Goal: Task Accomplishment & Management: Manage account settings

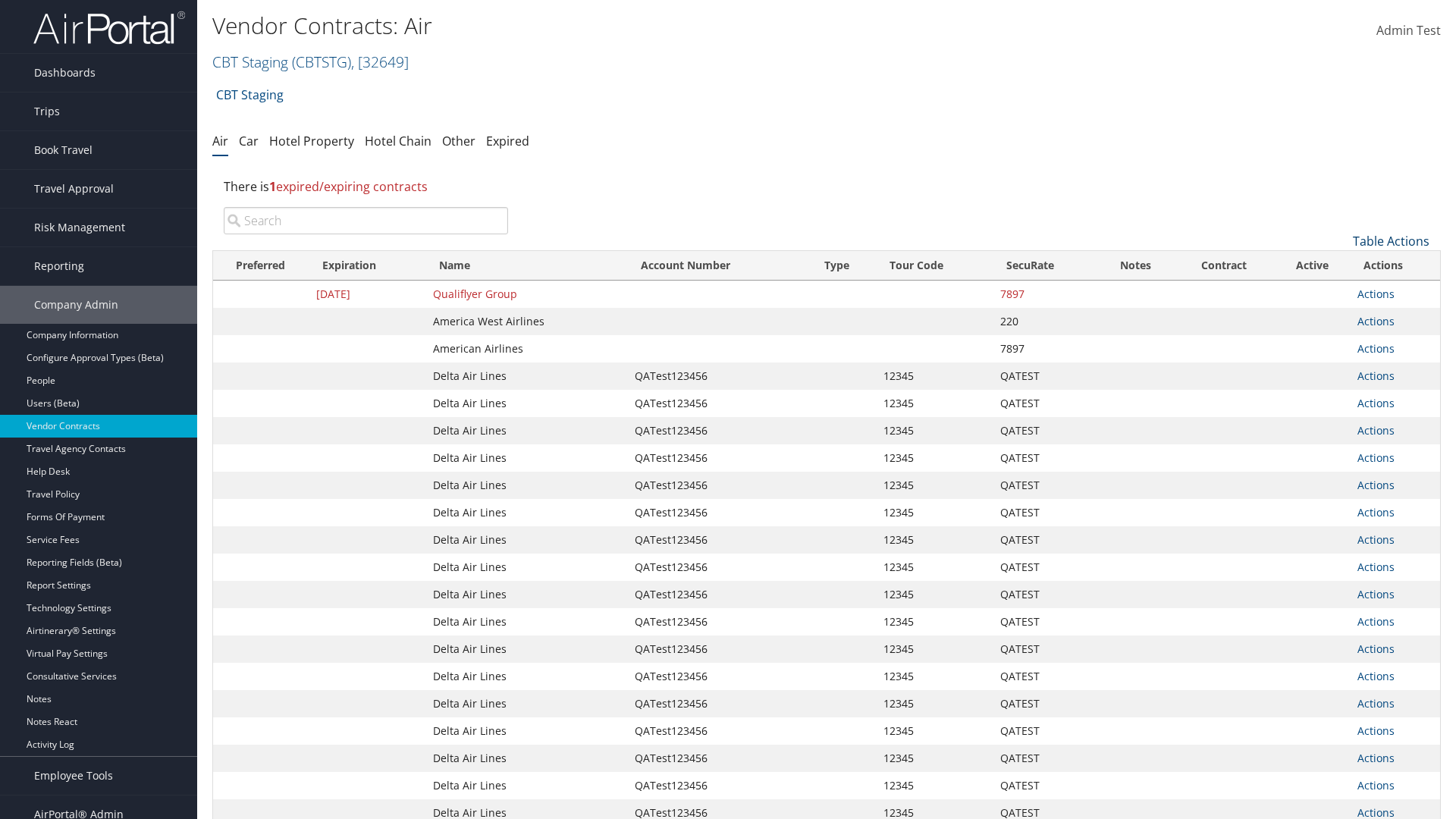
click at [1390, 241] on link "Table Actions" at bounding box center [1391, 241] width 77 height 17
click at [1340, 264] on link "Create New Contract" at bounding box center [1339, 264] width 199 height 26
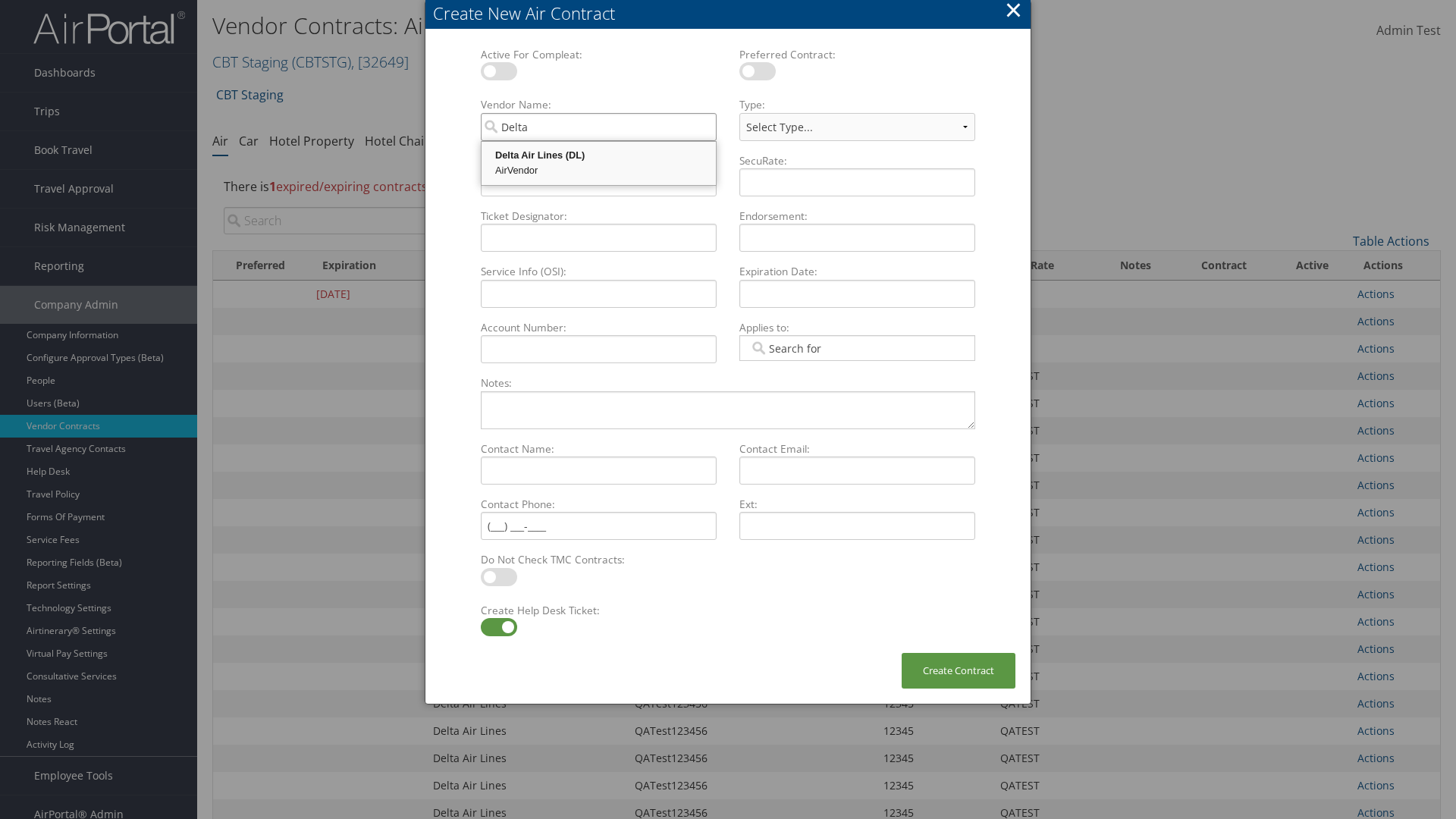
type input "Delta Air Lines"
select select "[object Object]"
type input "Delta Air Lines"
type input "QATest123456"
type input "12345"
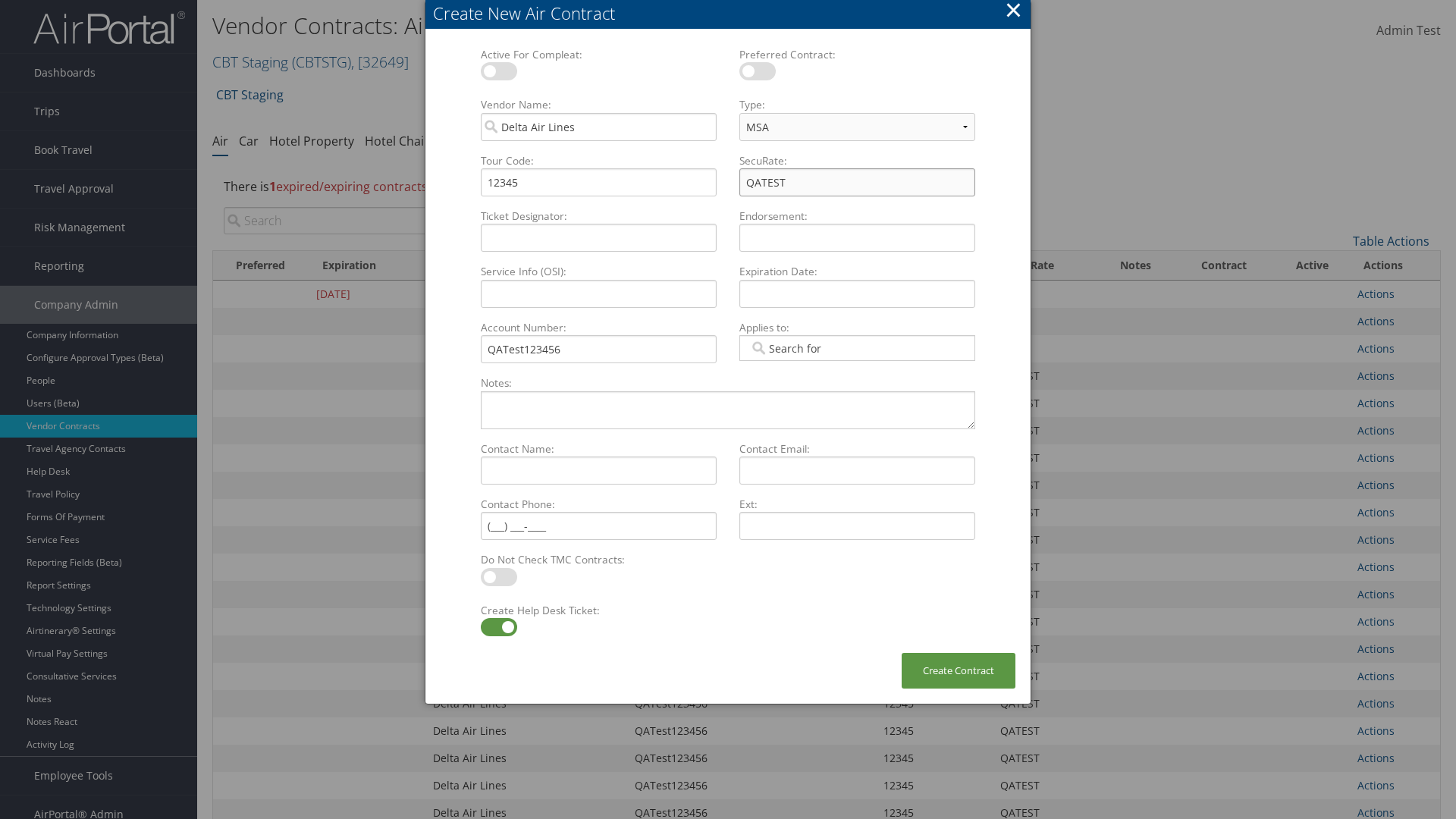
type input "QATEST"
click at [498, 627] on label at bounding box center [498, 627] width 37 height 18
click at [498, 627] on input "checkbox" at bounding box center [493, 630] width 10 height 10
checkbox input "false"
type input "[DATE]"
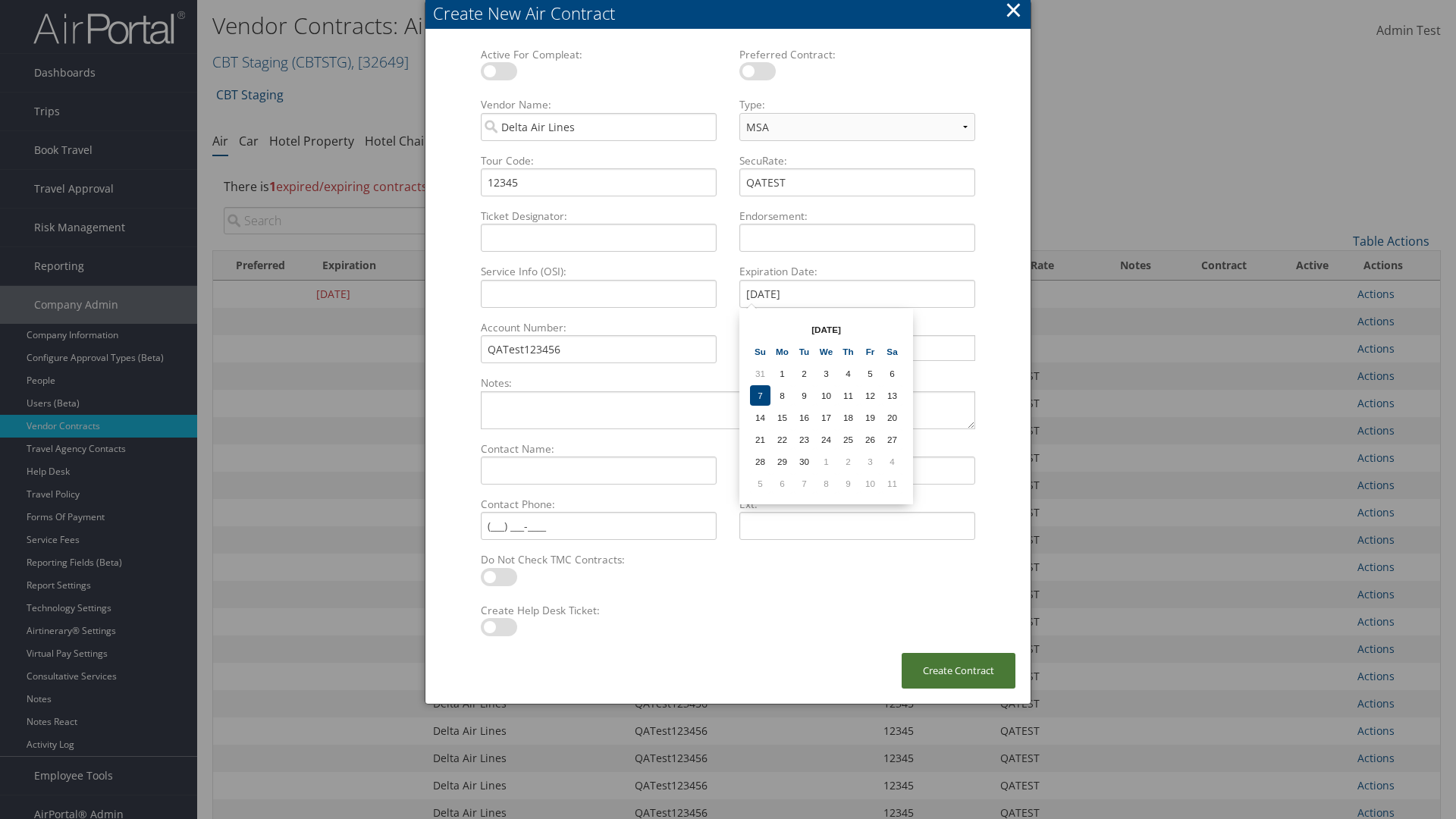
click at [958, 671] on button "Create Contract" at bounding box center [958, 671] width 113 height 36
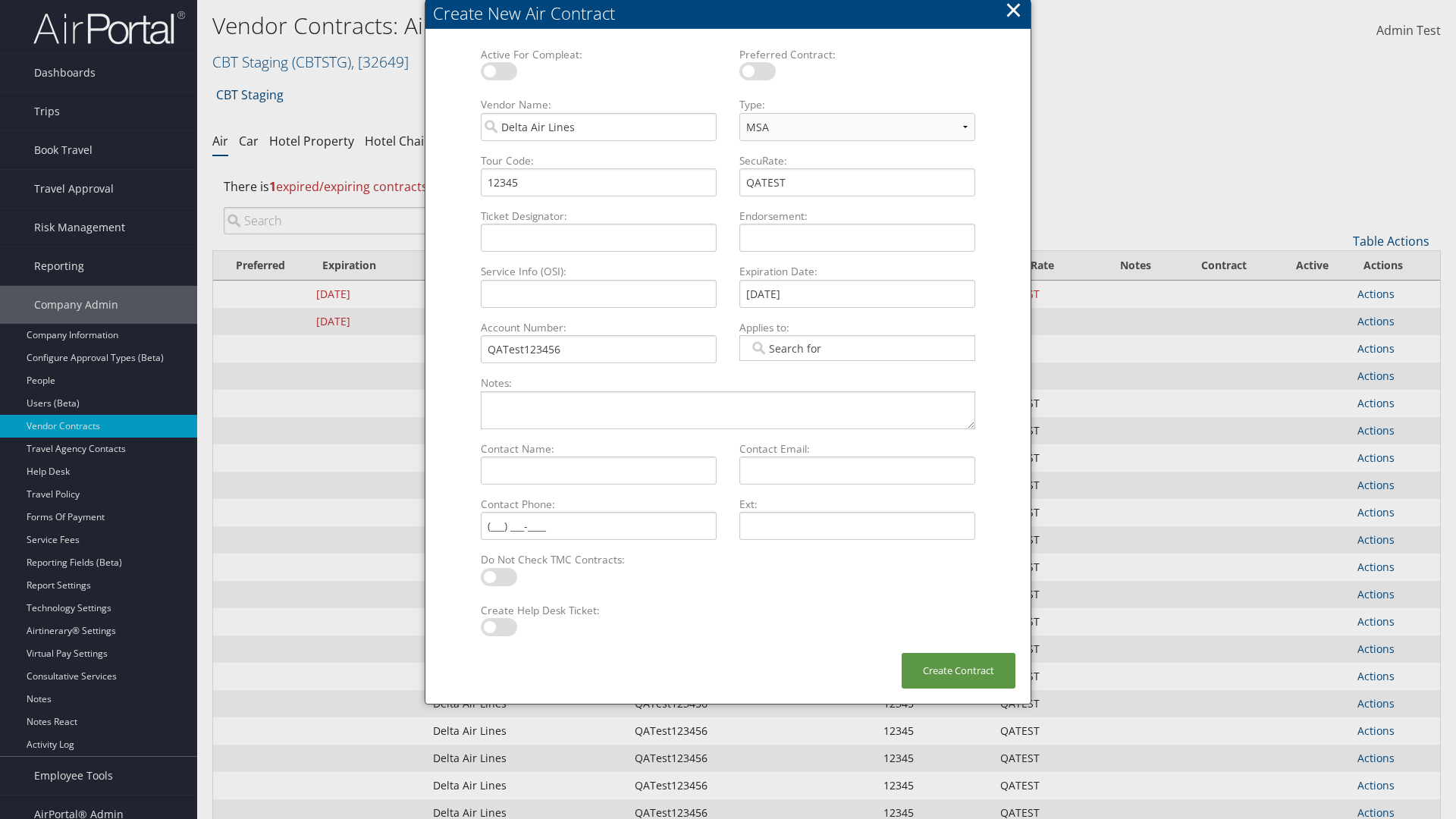
click at [365, 221] on input "search" at bounding box center [366, 221] width 284 height 28
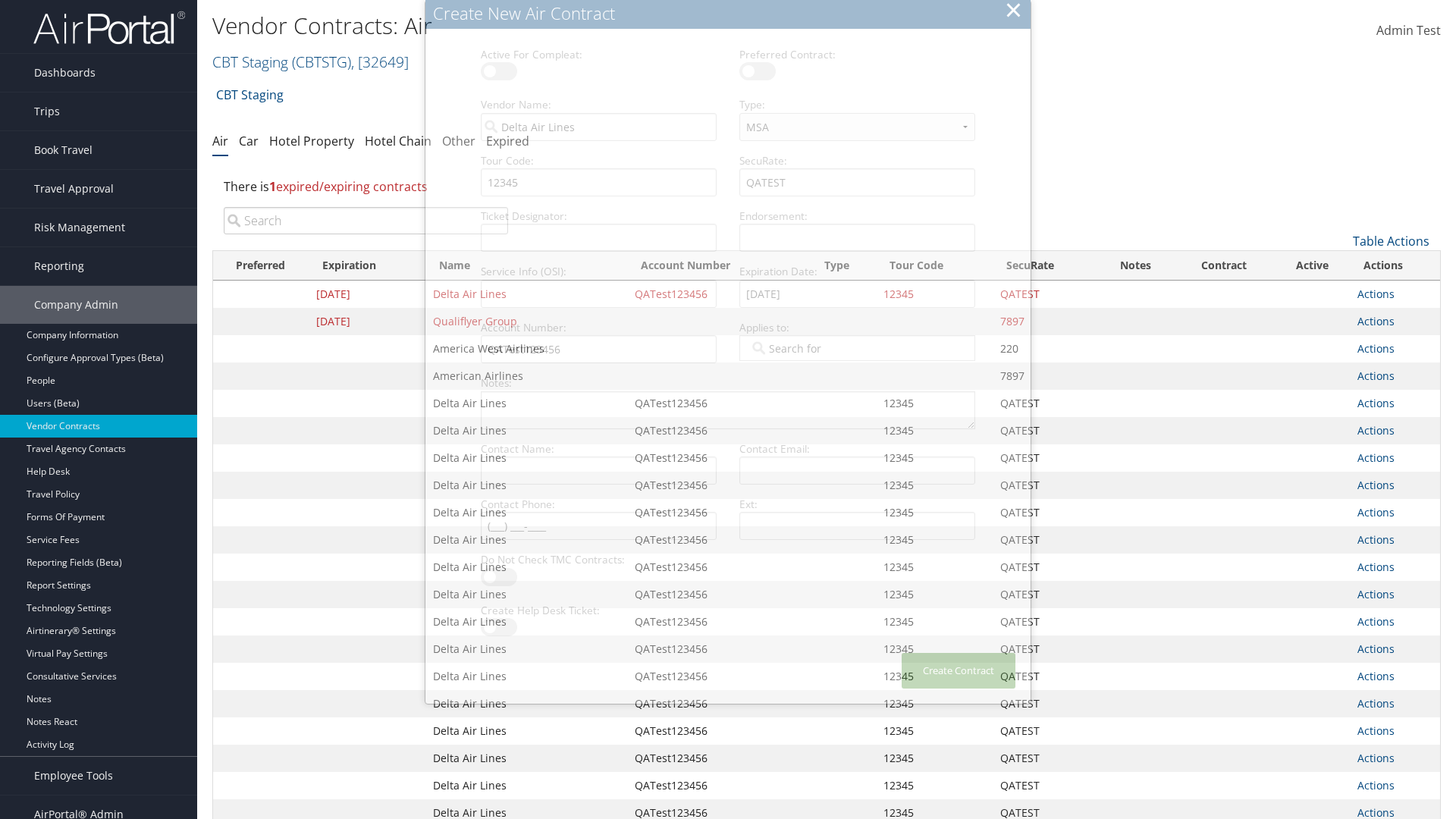
type input "QATest123456"
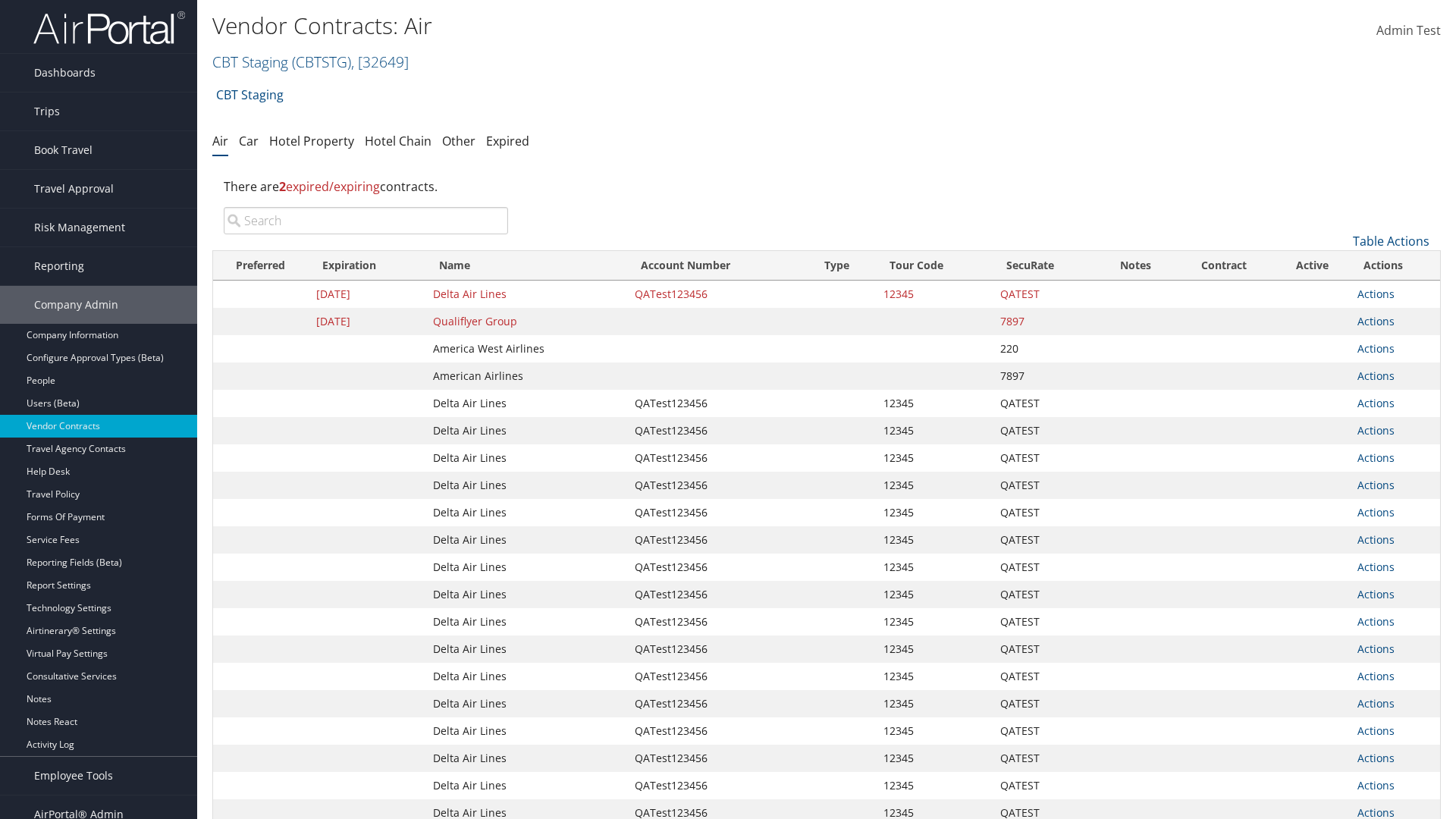
click at [365, 221] on input "search" at bounding box center [366, 221] width 284 height 28
type input "QATest123456"
click at [1375, 294] on link "Actions" at bounding box center [1376, 294] width 37 height 14
click at [1401, 368] on link "Delete" at bounding box center [1402, 367] width 87 height 26
